Goal: Task Accomplishment & Management: Use online tool/utility

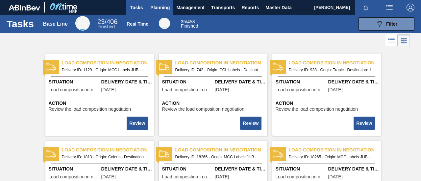
click at [164, 8] on span "Planning" at bounding box center [159, 8] width 19 height 8
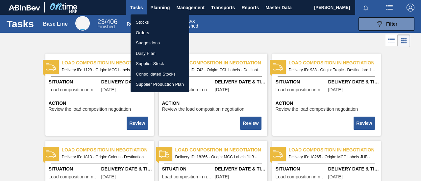
click at [143, 24] on li "Stocks" at bounding box center [160, 22] width 59 height 11
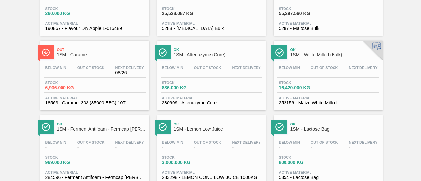
scroll to position [494, 0]
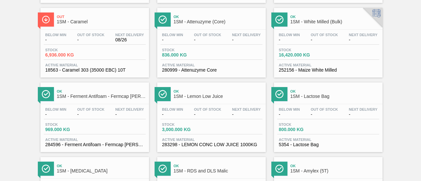
click at [210, 60] on div "Stock 836.000 KG" at bounding box center [212, 54] width 102 height 12
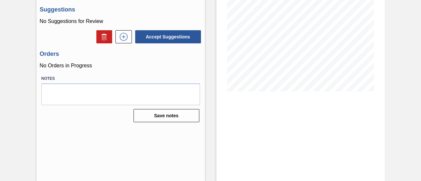
scroll to position [101, 0]
click at [125, 35] on icon at bounding box center [124, 37] width 11 height 8
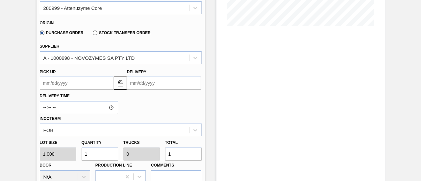
scroll to position [167, 0]
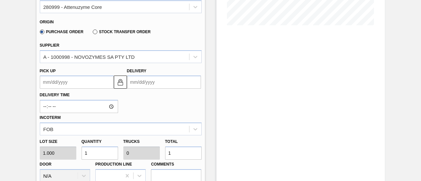
click at [161, 86] on input "Delivery" at bounding box center [164, 82] width 74 height 13
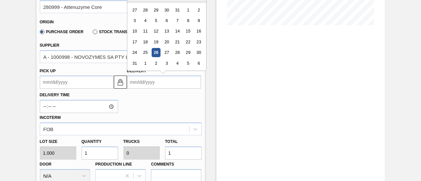
scroll to position [134, 0]
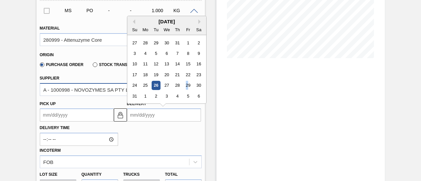
click at [186, 88] on div "29" at bounding box center [188, 85] width 9 height 9
type up3221681322 "[DATE]"
type input "[DATE]"
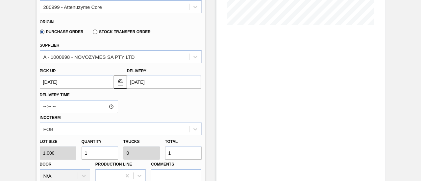
scroll to position [200, 0]
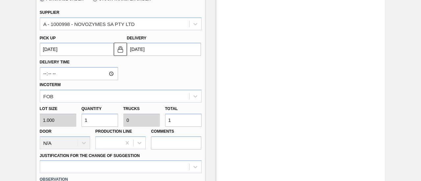
drag, startPoint x: 175, startPoint y: 118, endPoint x: 161, endPoint y: 122, distance: 14.4
click at [161, 122] on div "Lot size 1.000 Quantity 1 Trucks 0 Total 1 Door N/A Production Line Comments" at bounding box center [120, 126] width 167 height 47
type input "6"
type input "0.003"
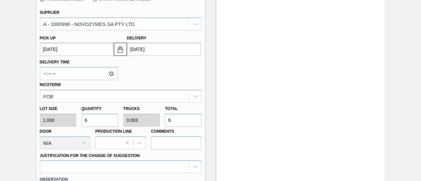
type input "60"
type input "0.025"
type input "60"
type input "600"
type input "0.25"
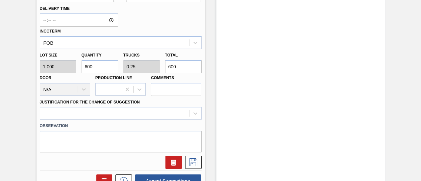
scroll to position [266, 0]
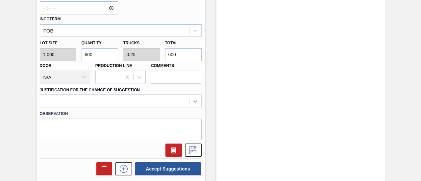
type input "600"
click at [199, 102] on div at bounding box center [121, 101] width 162 height 13
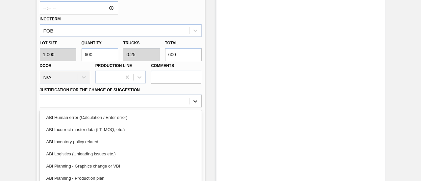
scroll to position [297, 0]
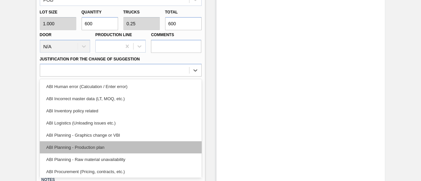
click at [111, 146] on div "ABI Planning - Production plan" at bounding box center [121, 148] width 162 height 12
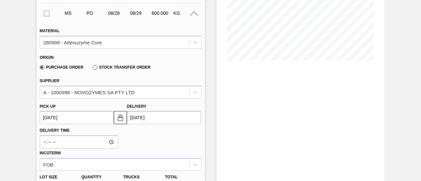
scroll to position [263, 0]
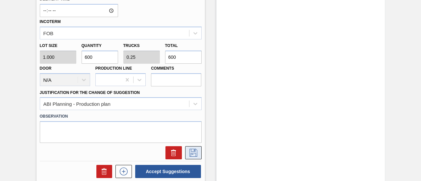
click at [196, 160] on button at bounding box center [193, 153] width 16 height 13
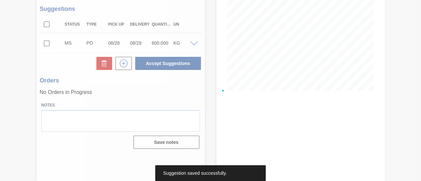
scroll to position [101, 0]
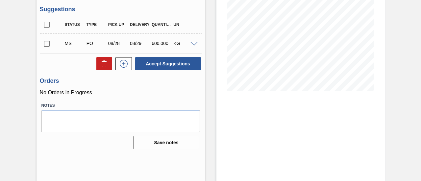
click at [47, 42] on input "checkbox" at bounding box center [47, 44] width 14 height 14
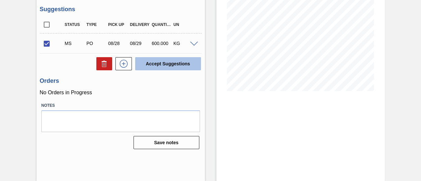
click at [171, 66] on button "Accept Suggestions" at bounding box center [168, 63] width 66 height 13
checkbox input "false"
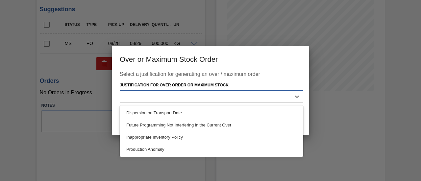
click at [227, 96] on div at bounding box center [205, 97] width 171 height 10
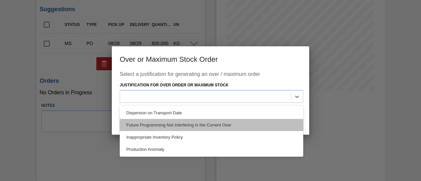
click at [175, 125] on div "Future Programming Not Interfering in the Current Over" at bounding box center [212, 125] width 184 height 12
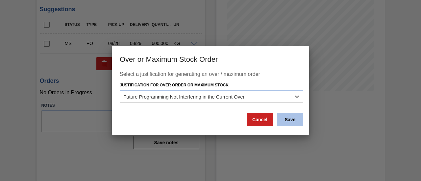
click at [295, 121] on button "Save" at bounding box center [290, 119] width 26 height 13
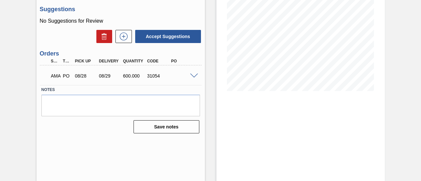
click at [195, 74] on span at bounding box center [194, 76] width 8 height 5
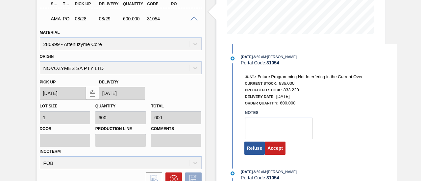
scroll to position [167, 0]
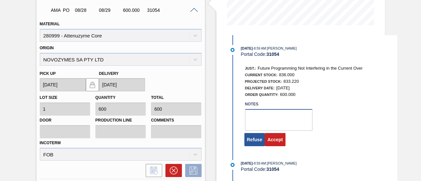
click at [265, 126] on textarea at bounding box center [279, 120] width 68 height 22
type textarea "."
click at [282, 143] on button "Accept" at bounding box center [275, 139] width 21 height 13
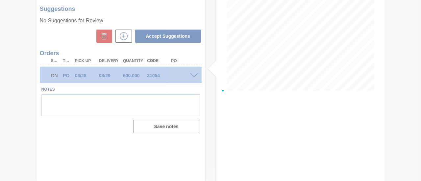
scroll to position [101, 0]
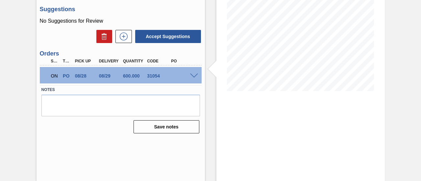
click at [196, 74] on span at bounding box center [194, 76] width 8 height 5
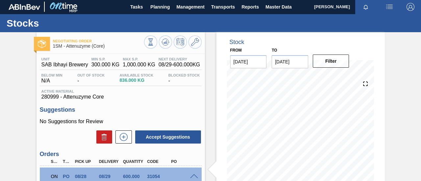
scroll to position [0, 0]
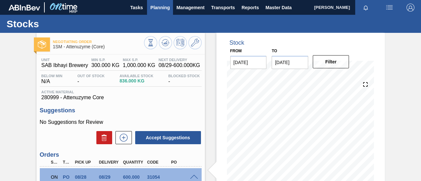
click at [158, 9] on span "Planning" at bounding box center [159, 8] width 19 height 8
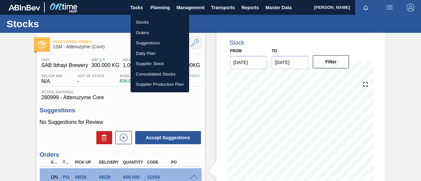
click at [146, 31] on li "Orders" at bounding box center [160, 33] width 59 height 11
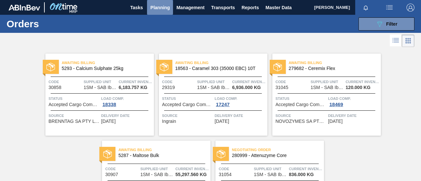
click at [163, 12] on button "Planning" at bounding box center [160, 7] width 26 height 15
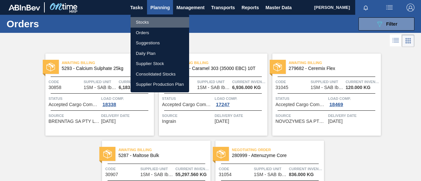
click at [153, 24] on li "Stocks" at bounding box center [160, 22] width 59 height 11
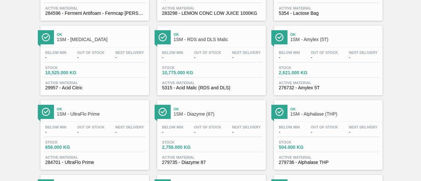
scroll to position [659, 0]
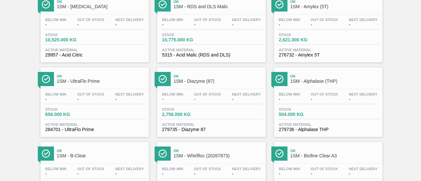
click at [111, 112] on div "Stock 656.000 KG" at bounding box center [95, 114] width 102 height 12
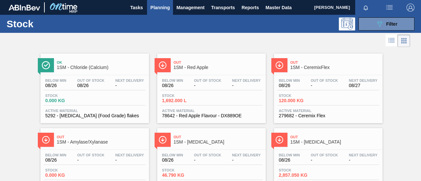
click at [302, 89] on div "Below Min 08/26 Out Of Stock - Next Delivery 08/27" at bounding box center [329, 85] width 102 height 12
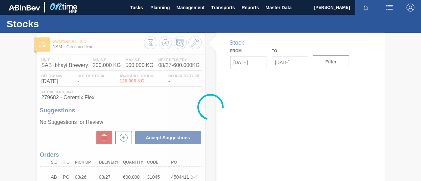
type input "[DATE]"
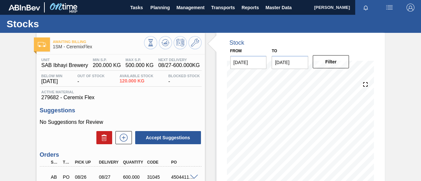
scroll to position [99, 0]
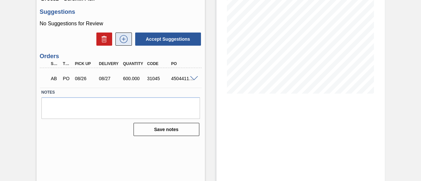
click at [124, 39] on icon at bounding box center [124, 39] width 11 height 8
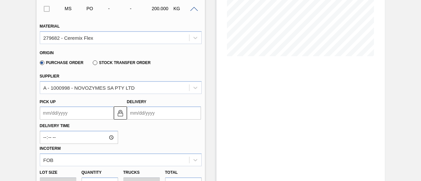
scroll to position [165, 0]
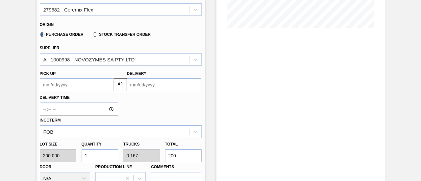
click at [151, 89] on input "Delivery" at bounding box center [164, 84] width 74 height 13
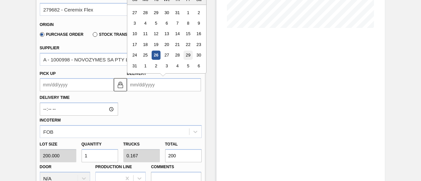
click at [185, 56] on div "29" at bounding box center [188, 55] width 9 height 9
type up3221862288 "[DATE]"
type input "[DATE]"
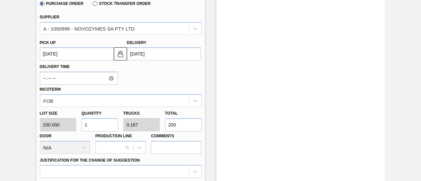
scroll to position [230, 0]
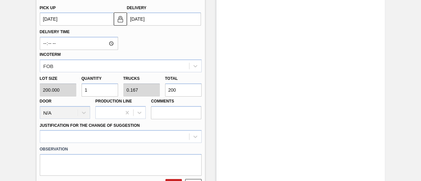
click at [142, 92] on div "Lot size 200.000 Quantity 1 Trucks 0.167 Total 200 Door N/A Production Line Com…" at bounding box center [120, 95] width 167 height 47
type input "0.03"
type input "0.005"
type input "6"
type input "0.3"
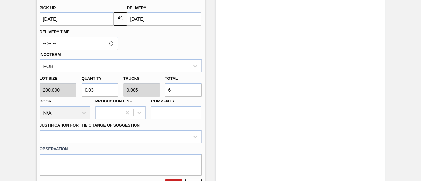
type input "0.05"
type input "60"
type input "3"
type input "0.5"
type input "600"
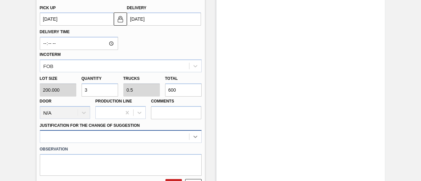
click at [190, 135] on div at bounding box center [121, 136] width 162 height 13
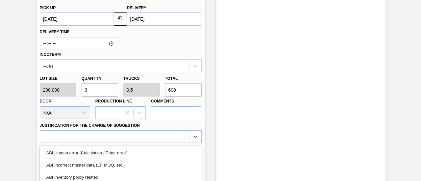
scroll to position [297, 0]
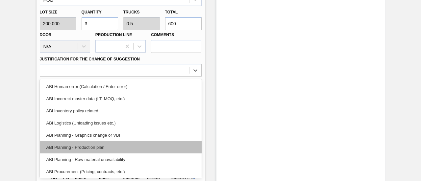
click at [97, 145] on div "ABI Planning - Production plan" at bounding box center [121, 148] width 162 height 12
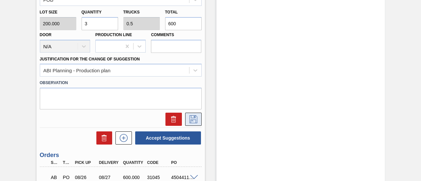
click at [189, 117] on icon at bounding box center [193, 120] width 11 height 8
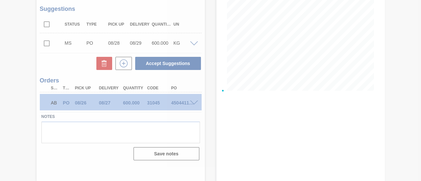
scroll to position [101, 0]
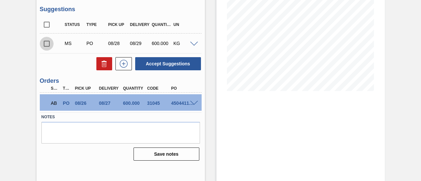
click at [48, 42] on input "checkbox" at bounding box center [47, 44] width 14 height 14
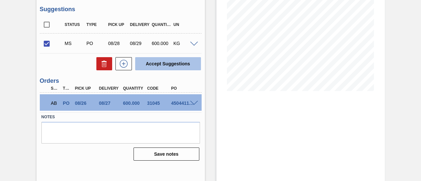
click at [159, 65] on button "Accept Suggestions" at bounding box center [168, 63] width 66 height 13
checkbox input "false"
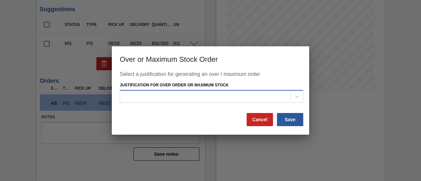
click at [175, 94] on div at bounding box center [205, 97] width 171 height 10
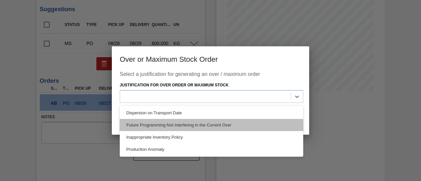
click at [177, 123] on div "Future Programming Not Interfering in the Current Over" at bounding box center [212, 125] width 184 height 12
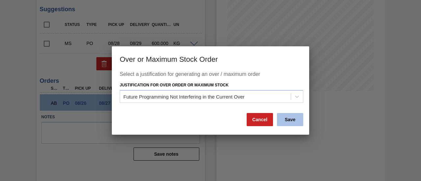
click at [283, 114] on button "Save" at bounding box center [290, 119] width 26 height 13
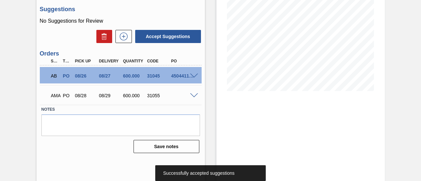
click at [196, 96] on span at bounding box center [194, 96] width 8 height 5
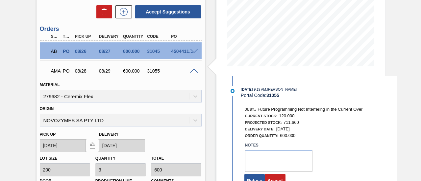
scroll to position [167, 0]
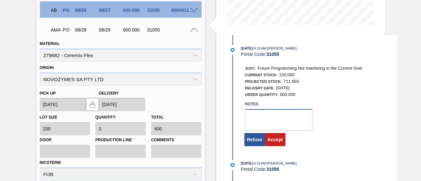
click at [272, 120] on textarea at bounding box center [279, 120] width 68 height 22
type textarea "."
click at [274, 138] on button "Accept" at bounding box center [275, 139] width 21 height 13
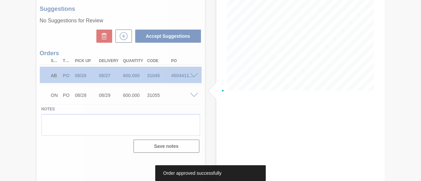
scroll to position [101, 0]
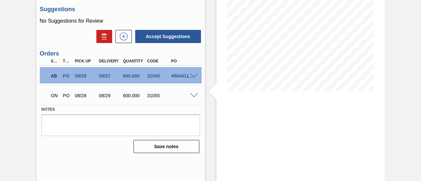
click at [191, 97] on span at bounding box center [194, 96] width 8 height 5
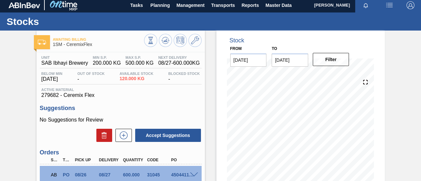
scroll to position [0, 0]
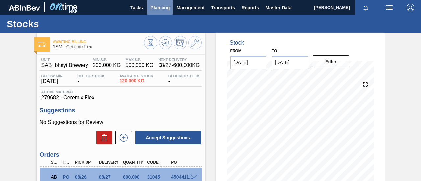
click at [165, 12] on button "Planning" at bounding box center [160, 7] width 26 height 15
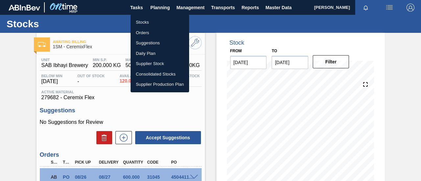
click at [161, 22] on li "Stocks" at bounding box center [160, 22] width 59 height 11
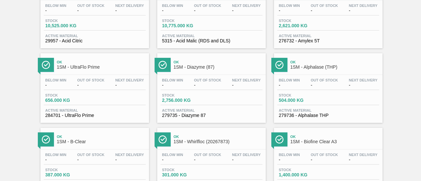
scroll to position [687, 0]
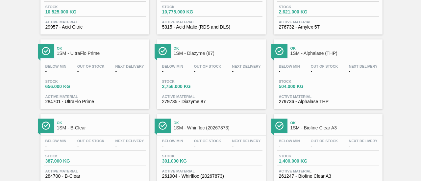
click at [94, 92] on div "Stock 656.000 KG" at bounding box center [95, 86] width 102 height 12
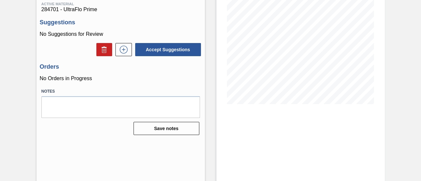
scroll to position [68, 0]
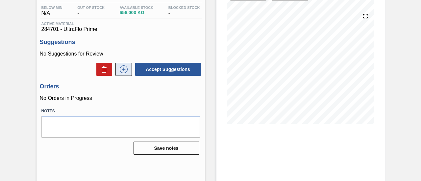
click at [123, 75] on button at bounding box center [124, 69] width 16 height 13
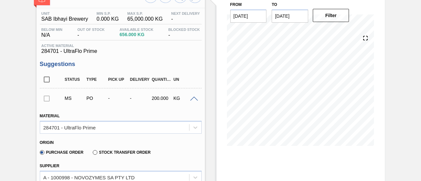
scroll to position [101, 0]
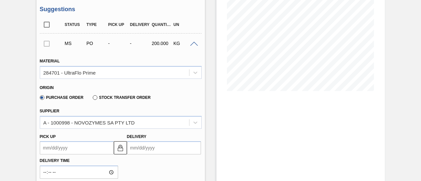
click at [139, 149] on input "Delivery" at bounding box center [164, 148] width 74 height 13
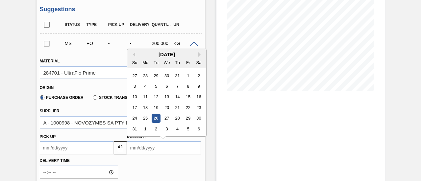
click at [162, 161] on div "Delivery Time Incoterm FOB" at bounding box center [120, 178] width 167 height 47
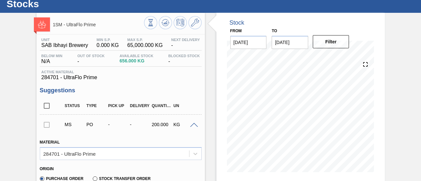
scroll to position [0, 0]
